Goal: Browse casually

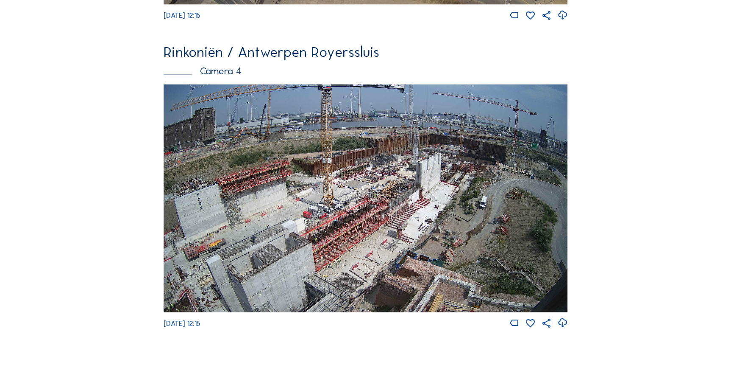
scroll to position [963, 0]
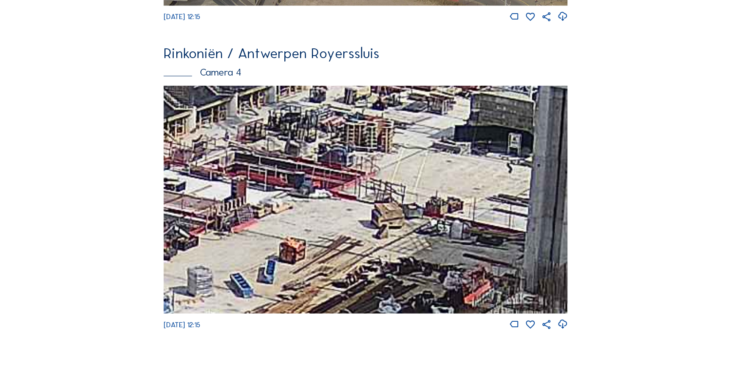
drag, startPoint x: 385, startPoint y: 172, endPoint x: 252, endPoint y: 176, distance: 133.2
click at [252, 176] on img at bounding box center [366, 200] width 404 height 228
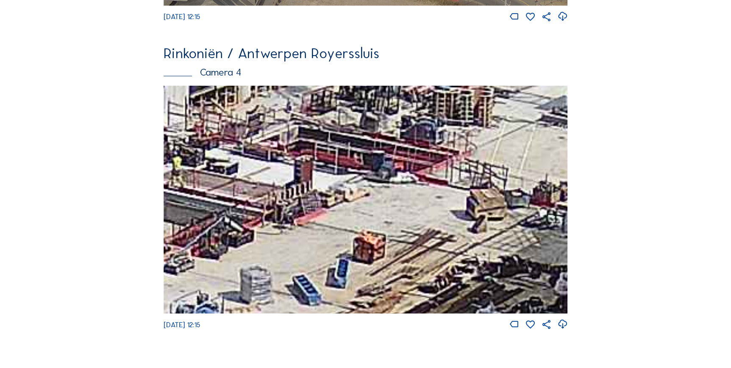
drag, startPoint x: 304, startPoint y: 176, endPoint x: 344, endPoint y: 157, distance: 44.2
click at [344, 157] on img at bounding box center [366, 200] width 404 height 228
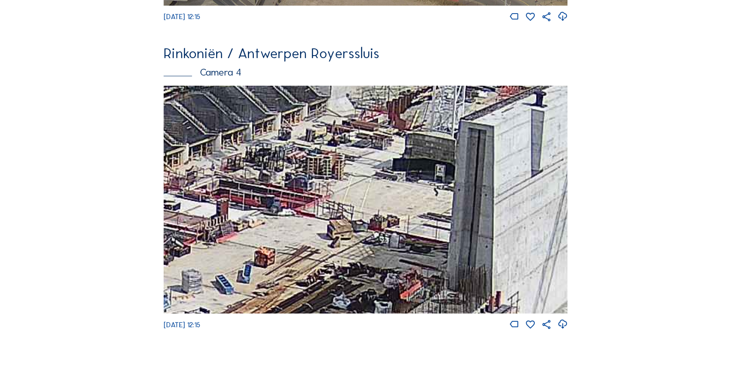
drag, startPoint x: 237, startPoint y: 192, endPoint x: 383, endPoint y: 191, distance: 145.4
click at [383, 191] on img at bounding box center [366, 200] width 404 height 228
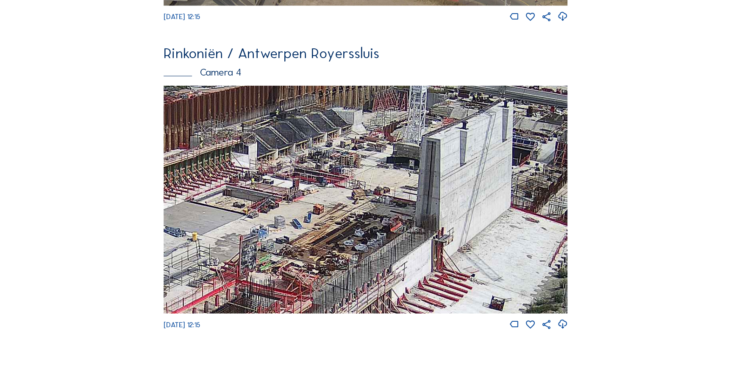
drag, startPoint x: 259, startPoint y: 194, endPoint x: 302, endPoint y: 182, distance: 44.0
click at [302, 182] on img at bounding box center [366, 200] width 404 height 228
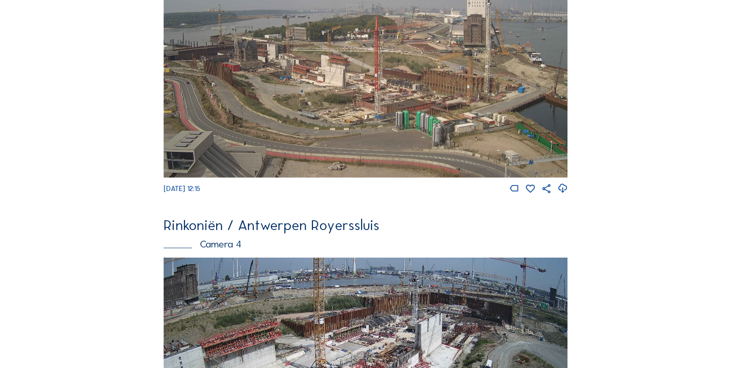
scroll to position [780, 0]
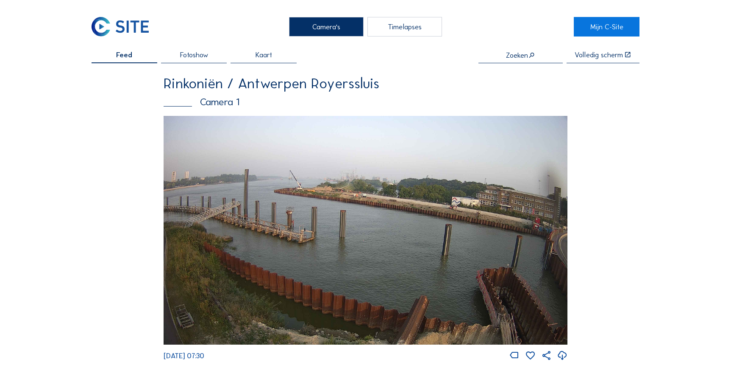
scroll to position [1002, 0]
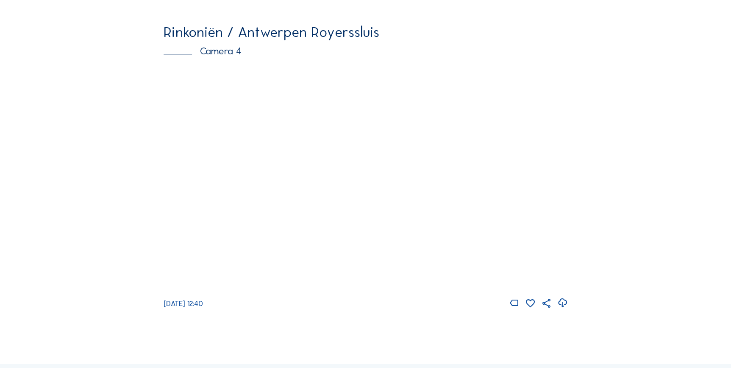
scroll to position [973, 0]
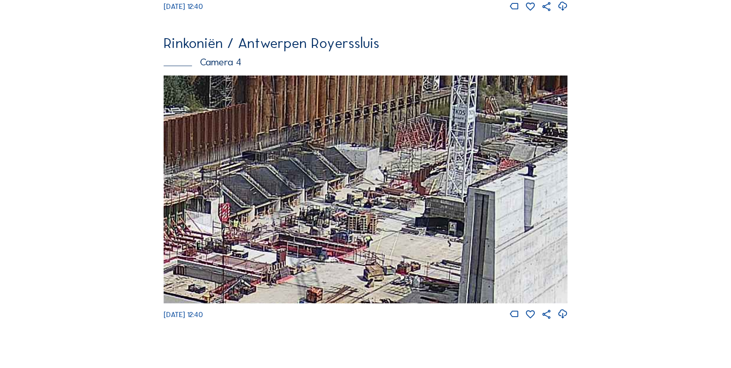
drag, startPoint x: 341, startPoint y: 123, endPoint x: 337, endPoint y: 171, distance: 48.1
click at [337, 171] on img at bounding box center [366, 189] width 404 height 228
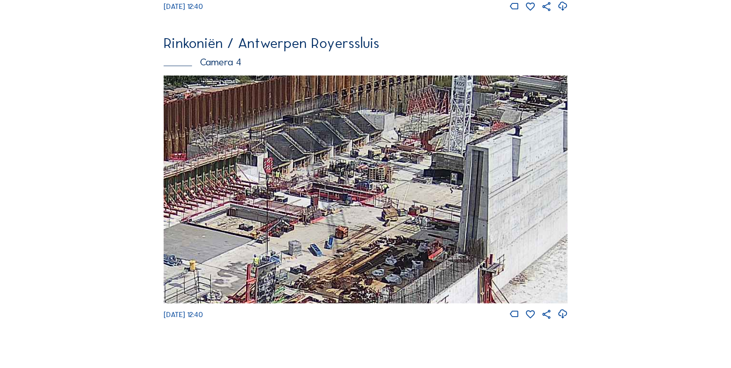
drag, startPoint x: 295, startPoint y: 178, endPoint x: 317, endPoint y: 145, distance: 40.2
click at [317, 145] on img at bounding box center [366, 189] width 404 height 228
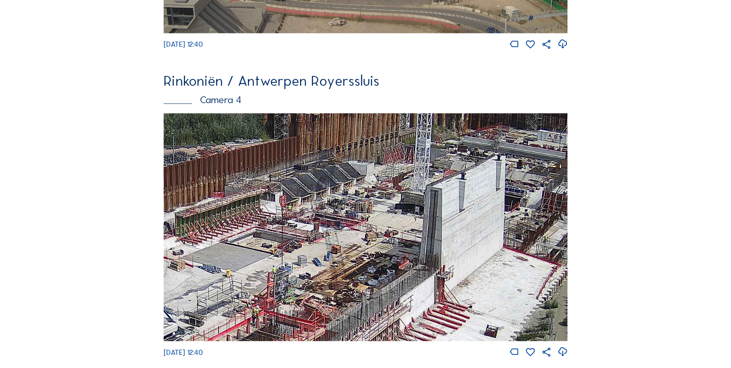
scroll to position [935, 0]
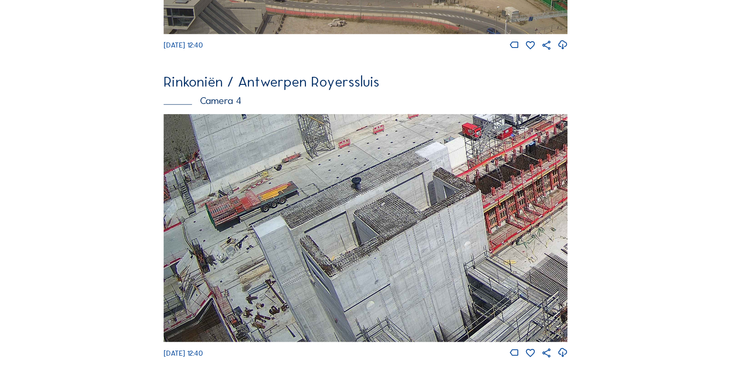
drag, startPoint x: 194, startPoint y: 317, endPoint x: 260, endPoint y: 245, distance: 97.8
click at [260, 245] on img at bounding box center [366, 228] width 404 height 228
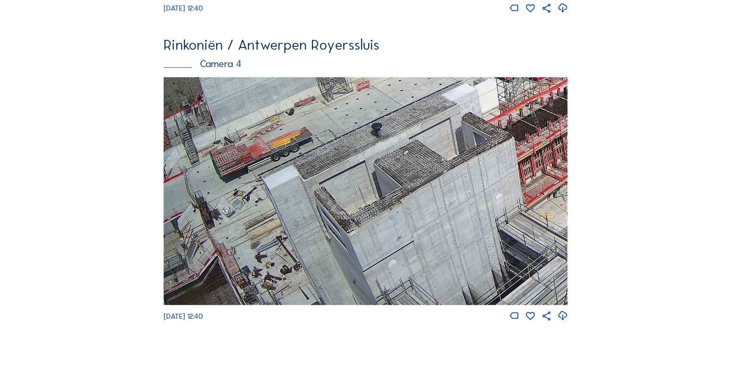
scroll to position [973, 0]
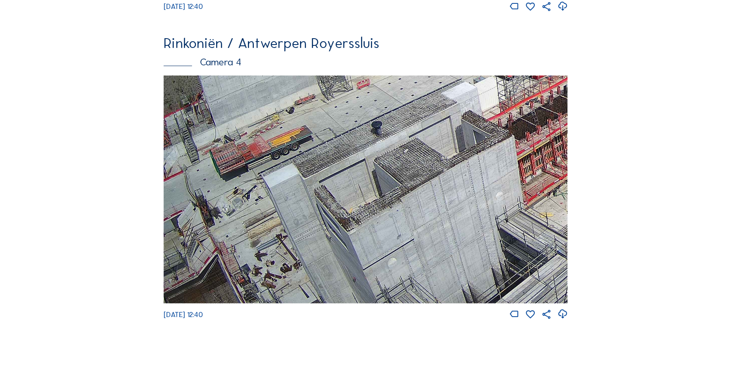
drag, startPoint x: 216, startPoint y: 284, endPoint x: 260, endPoint y: 233, distance: 67.4
click at [260, 233] on img at bounding box center [366, 189] width 404 height 228
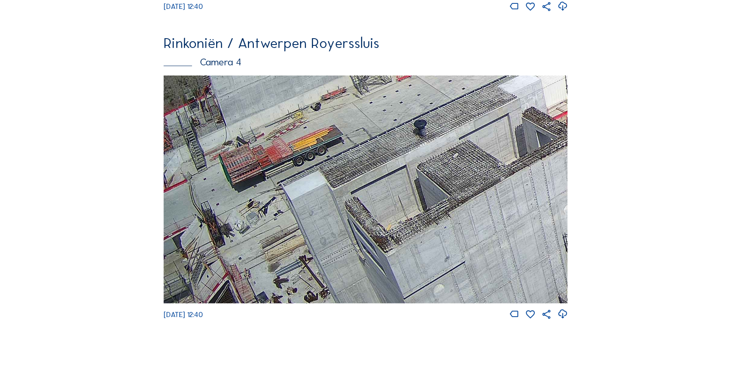
drag, startPoint x: 209, startPoint y: 234, endPoint x: 391, endPoint y: 170, distance: 193.1
click at [391, 170] on img at bounding box center [366, 189] width 404 height 228
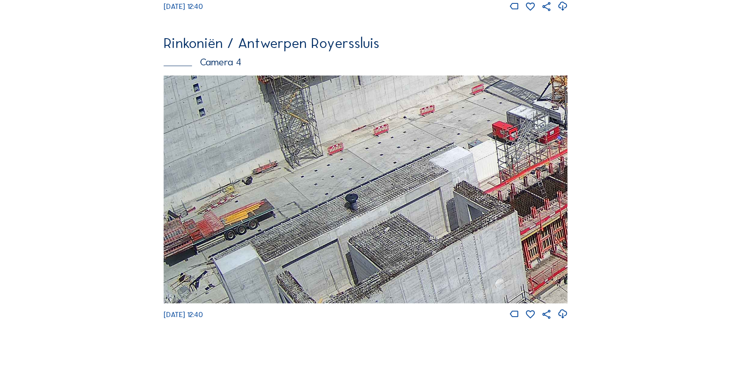
drag, startPoint x: 363, startPoint y: 220, endPoint x: 308, endPoint y: 220, distance: 55.5
click at [285, 250] on img at bounding box center [366, 189] width 404 height 228
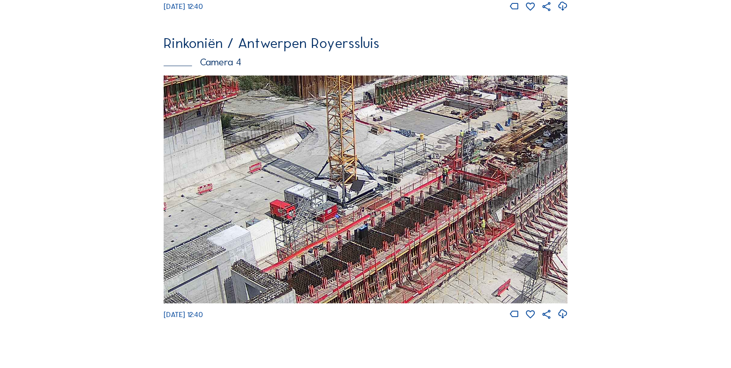
drag, startPoint x: 413, startPoint y: 167, endPoint x: 265, endPoint y: 216, distance: 156.7
click at [265, 216] on img at bounding box center [366, 189] width 404 height 228
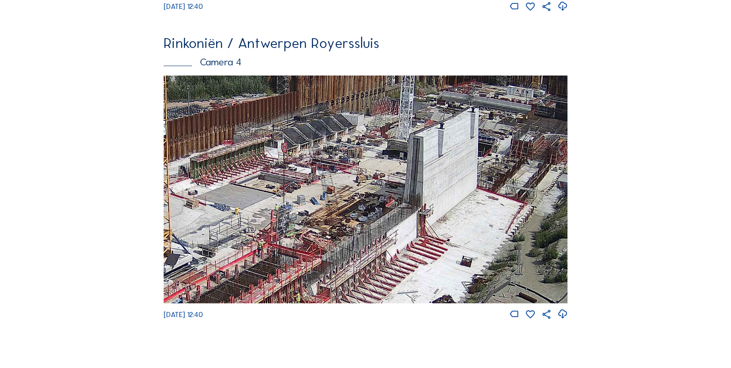
drag, startPoint x: 457, startPoint y: 121, endPoint x: 252, endPoint y: 192, distance: 216.5
click at [258, 195] on img at bounding box center [366, 189] width 404 height 228
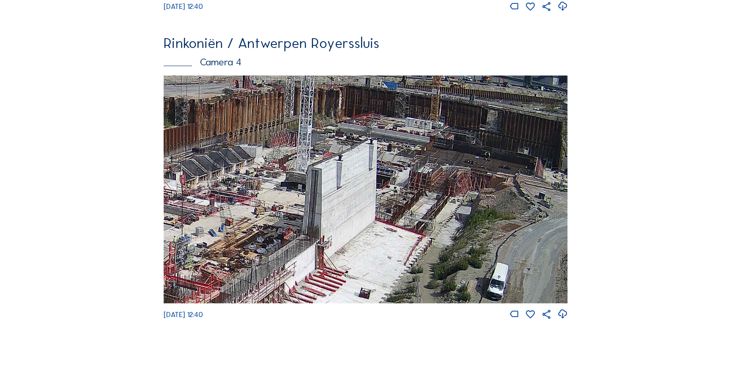
drag, startPoint x: 396, startPoint y: 173, endPoint x: 309, endPoint y: 201, distance: 91.3
click at [309, 201] on img at bounding box center [366, 189] width 404 height 228
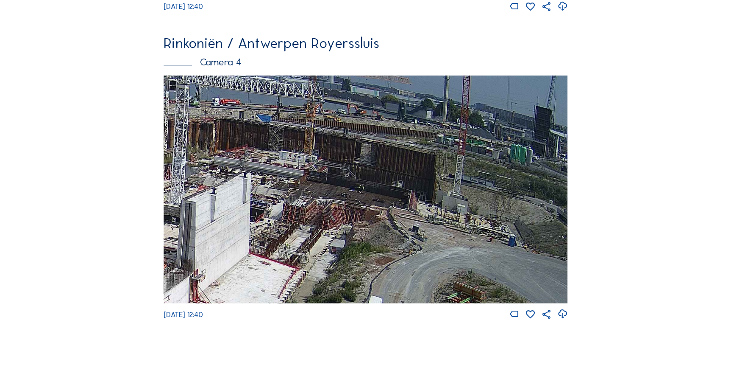
drag, startPoint x: 354, startPoint y: 164, endPoint x: 242, endPoint y: 192, distance: 115.4
click at [220, 196] on img at bounding box center [366, 189] width 404 height 228
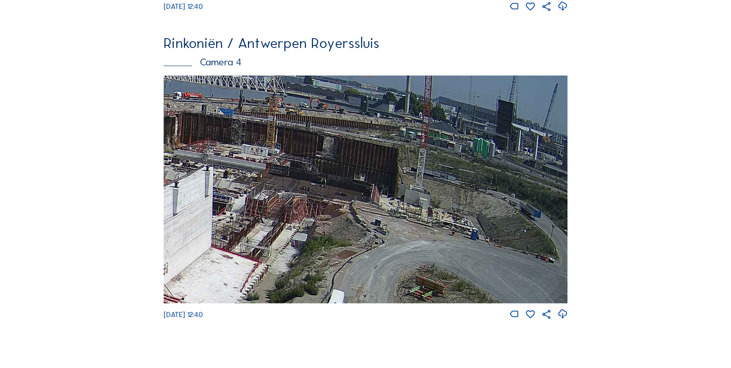
drag, startPoint x: 450, startPoint y: 233, endPoint x: 420, endPoint y: 227, distance: 30.8
click at [420, 227] on img at bounding box center [366, 189] width 404 height 228
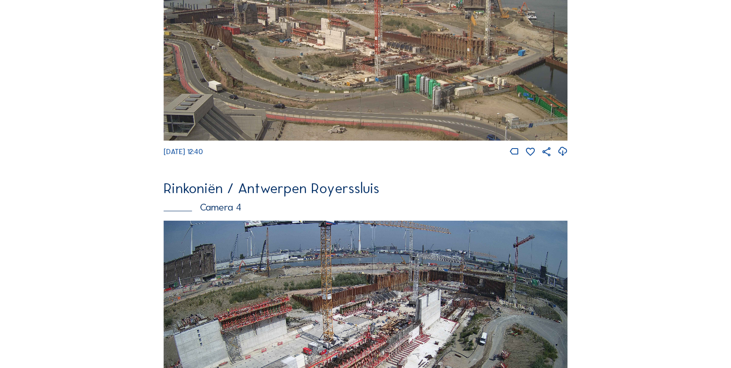
scroll to position [742, 0]
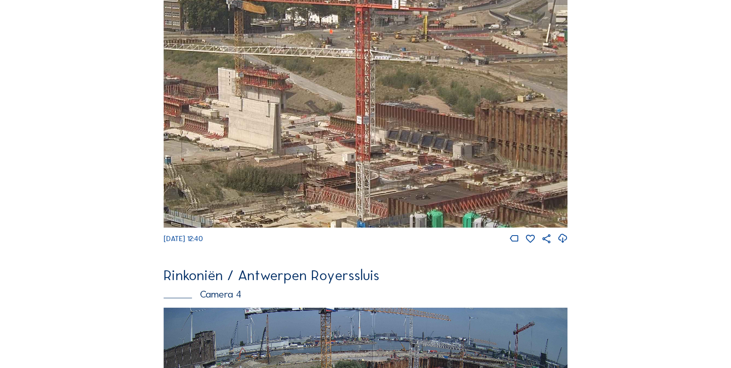
drag, startPoint x: 276, startPoint y: 123, endPoint x: 305, endPoint y: 115, distance: 30.6
click at [305, 115] on img at bounding box center [366, 114] width 404 height 228
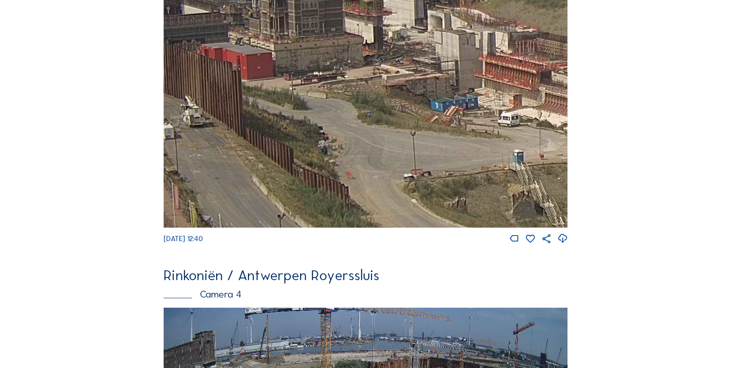
drag, startPoint x: 455, startPoint y: 108, endPoint x: 493, endPoint y: 109, distance: 38.6
click at [493, 109] on img at bounding box center [366, 114] width 404 height 228
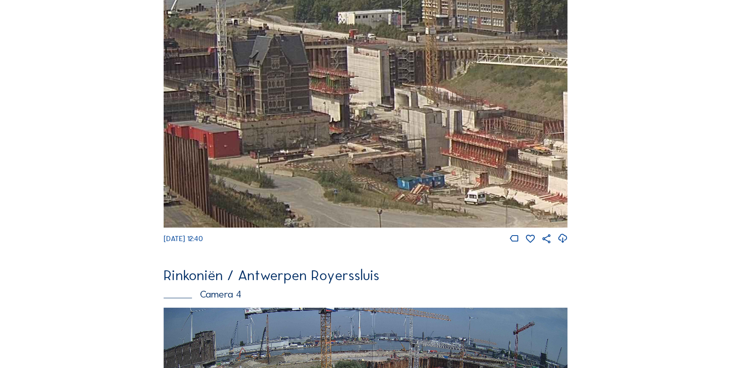
drag, startPoint x: 374, startPoint y: 130, endPoint x: 340, endPoint y: 208, distance: 85.1
click at [340, 208] on img at bounding box center [366, 114] width 404 height 228
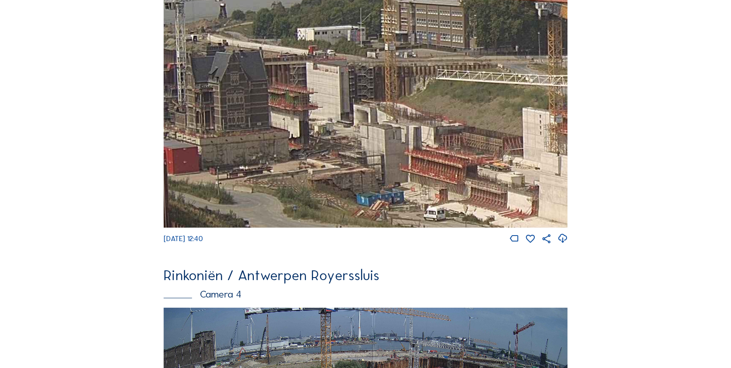
drag, startPoint x: 378, startPoint y: 153, endPoint x: 335, endPoint y: 170, distance: 45.7
click at [335, 170] on img at bounding box center [366, 114] width 404 height 228
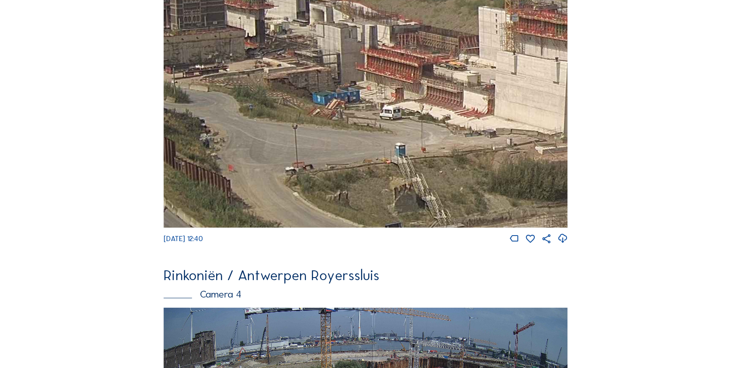
drag, startPoint x: 385, startPoint y: 167, endPoint x: 343, endPoint y: 66, distance: 109.7
click at [343, 66] on img at bounding box center [366, 114] width 404 height 228
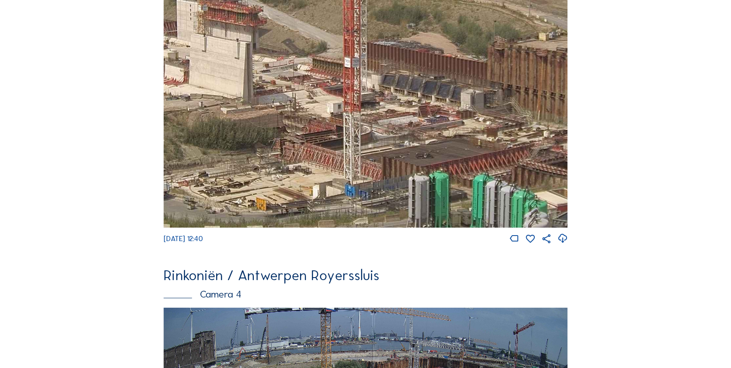
drag, startPoint x: 505, startPoint y: 100, endPoint x: 230, endPoint y: 104, distance: 274.7
click at [230, 104] on img at bounding box center [366, 114] width 404 height 228
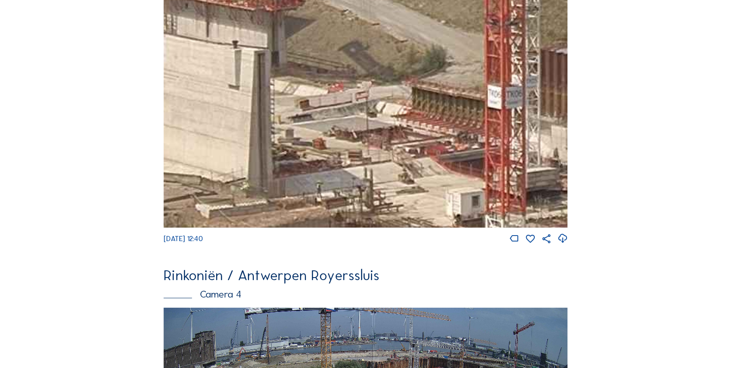
drag, startPoint x: 329, startPoint y: 126, endPoint x: 447, endPoint y: 178, distance: 128.7
click at [447, 178] on img at bounding box center [366, 114] width 404 height 228
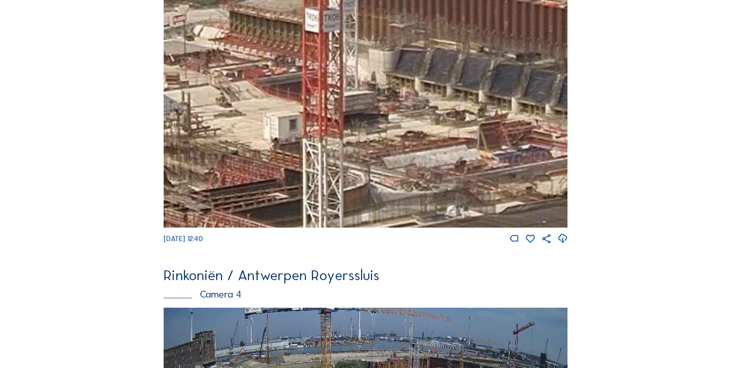
drag, startPoint x: 445, startPoint y: 141, endPoint x: 267, endPoint y: 65, distance: 194.1
click at [267, 65] on img at bounding box center [366, 114] width 404 height 228
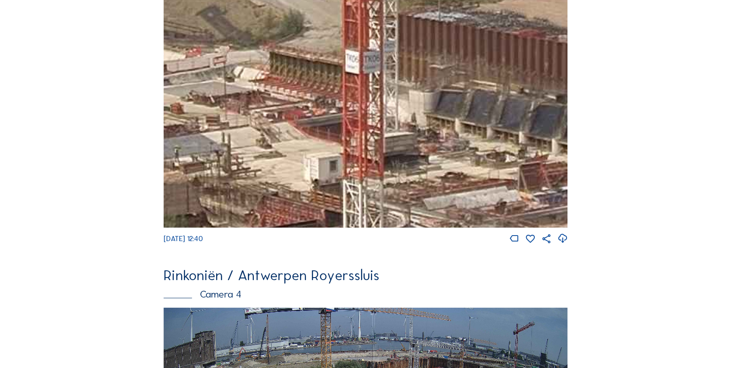
drag, startPoint x: 202, startPoint y: 64, endPoint x: 243, endPoint y: 107, distance: 59.4
click at [243, 107] on img at bounding box center [366, 114] width 404 height 228
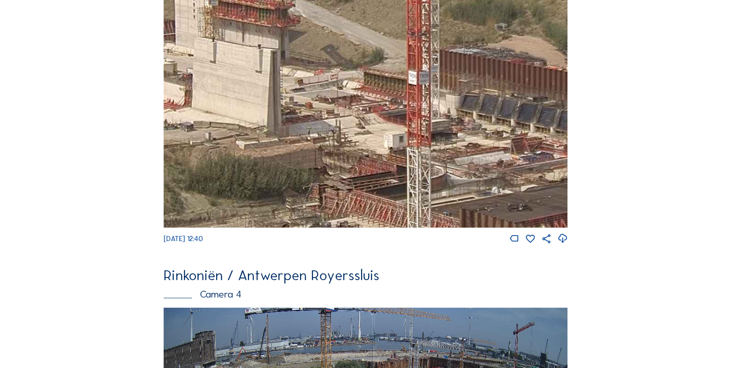
drag, startPoint x: 238, startPoint y: 123, endPoint x: 345, endPoint y: 123, distance: 106.4
click at [345, 123] on img at bounding box center [366, 114] width 404 height 228
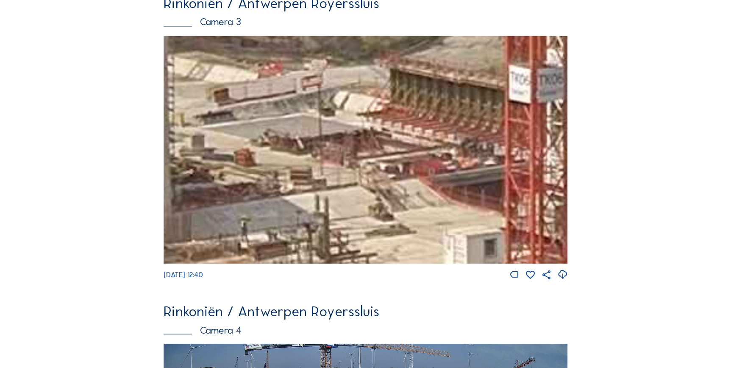
scroll to position [704, 0]
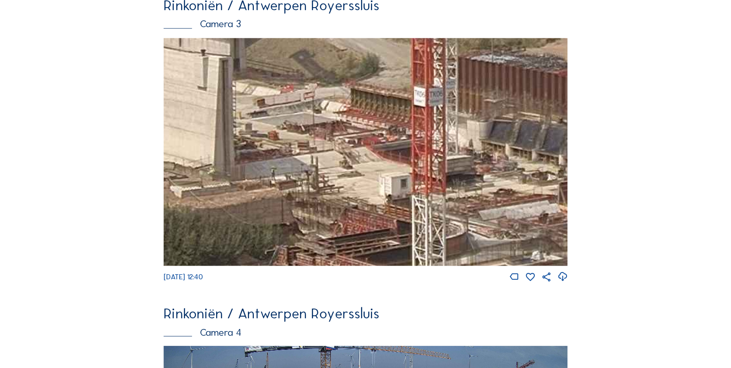
drag, startPoint x: 329, startPoint y: 199, endPoint x: 327, endPoint y: 167, distance: 32.7
click at [325, 174] on img at bounding box center [366, 152] width 404 height 228
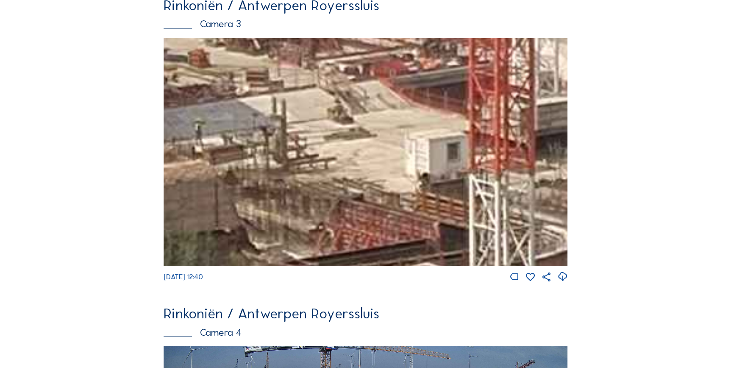
drag, startPoint x: 371, startPoint y: 181, endPoint x: 360, endPoint y: 152, distance: 30.6
click at [360, 152] on img at bounding box center [366, 152] width 404 height 228
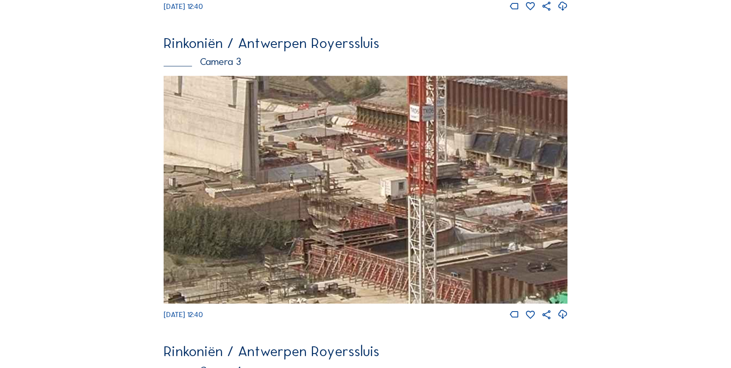
scroll to position [665, 0]
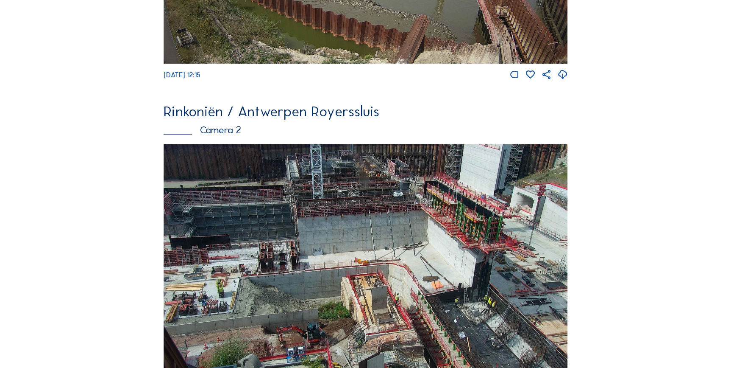
scroll to position [280, 0]
